Goal: Task Accomplishment & Management: Use online tool/utility

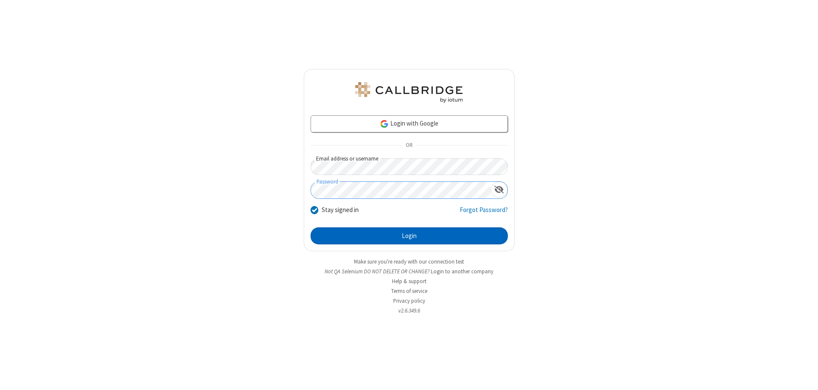
click at [409, 236] on button "Login" at bounding box center [409, 236] width 197 height 17
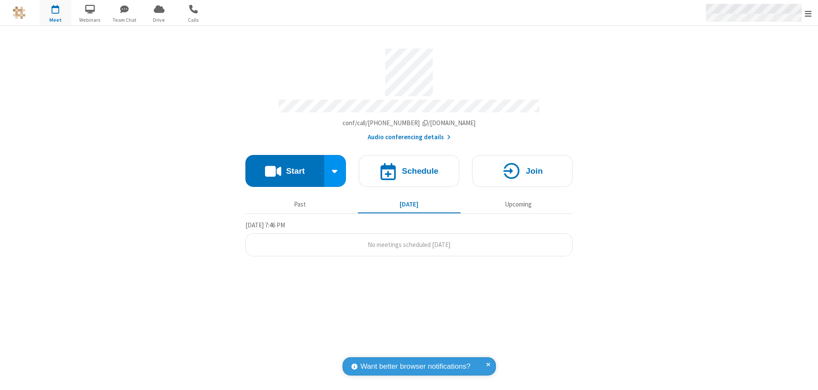
click at [808, 13] on span "Open menu" at bounding box center [808, 13] width 7 height 9
click at [159, 20] on span "Drive" at bounding box center [159, 20] width 32 height 8
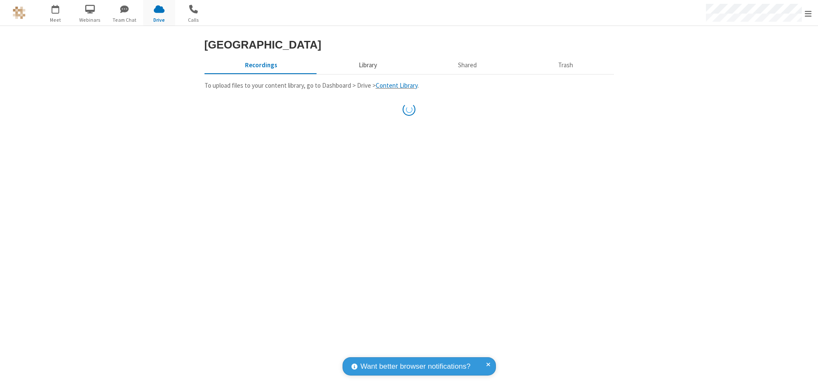
click at [366, 73] on button "Library" at bounding box center [368, 65] width 100 height 16
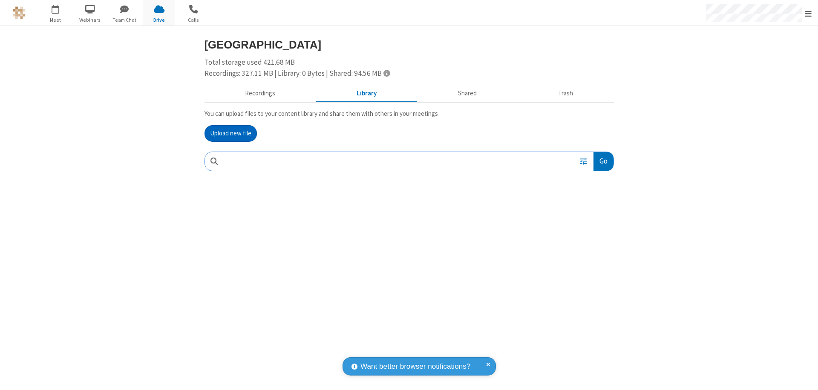
click at [231, 133] on button "Upload new file" at bounding box center [231, 133] width 52 height 17
